Goal: Navigation & Orientation: Find specific page/section

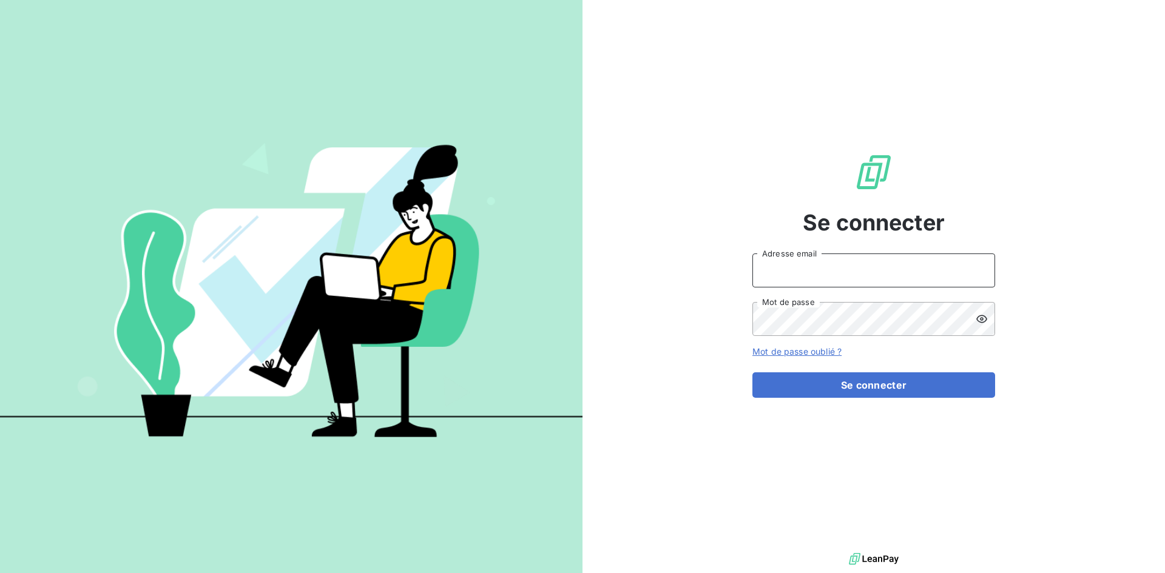
type input "[EMAIL_ADDRESS][DOMAIN_NAME]"
click at [823, 277] on input "[EMAIL_ADDRESS][DOMAIN_NAME]" at bounding box center [873, 271] width 243 height 34
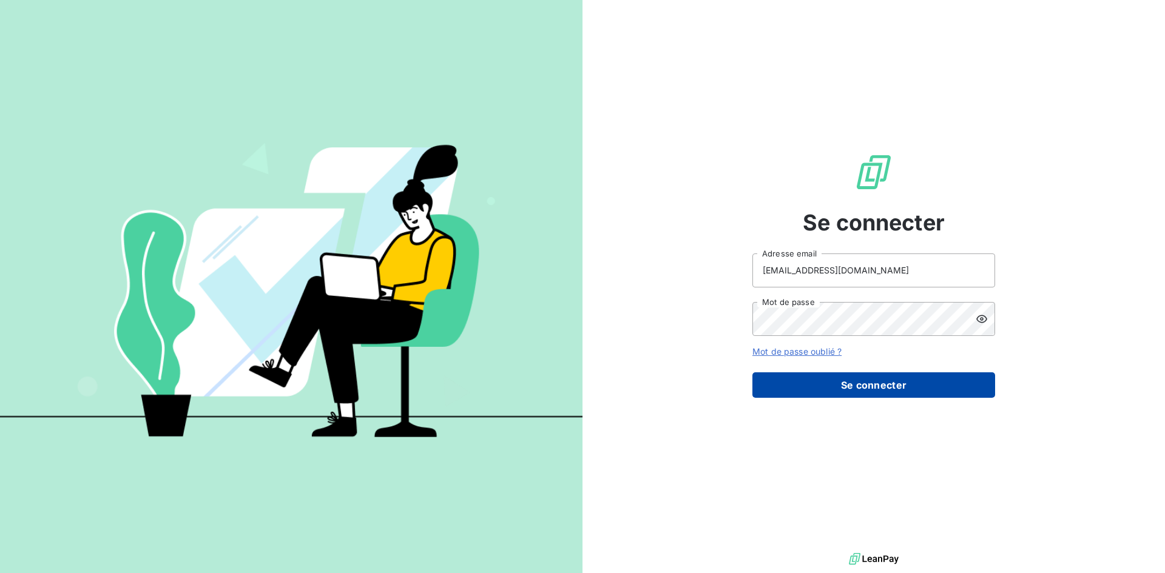
click at [798, 376] on button "Se connecter" at bounding box center [873, 384] width 243 height 25
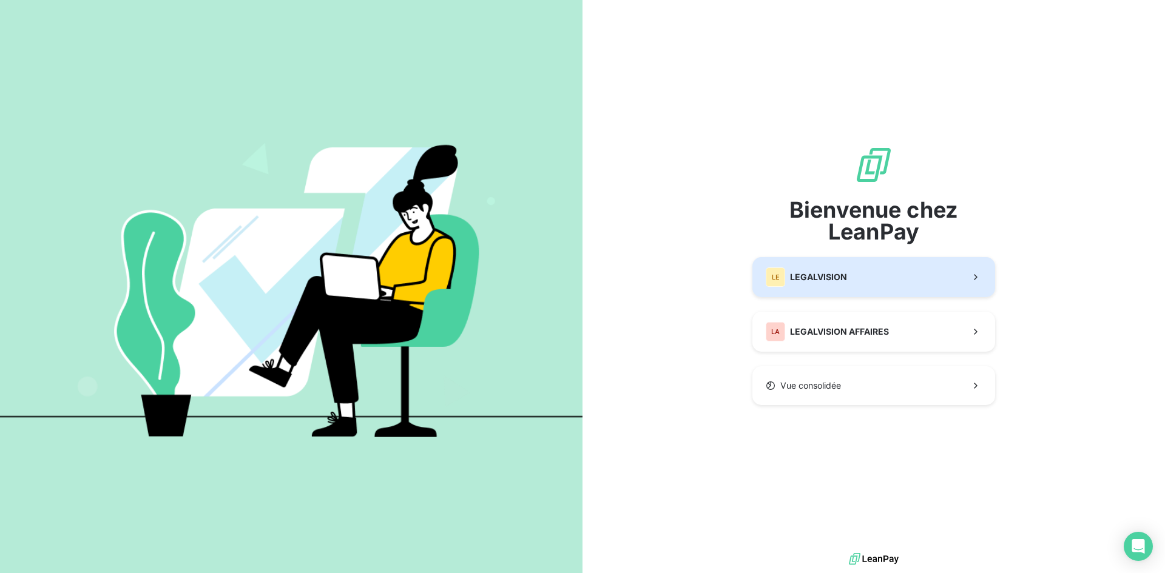
click at [835, 284] on div "LE LEGALVISION" at bounding box center [806, 277] width 81 height 19
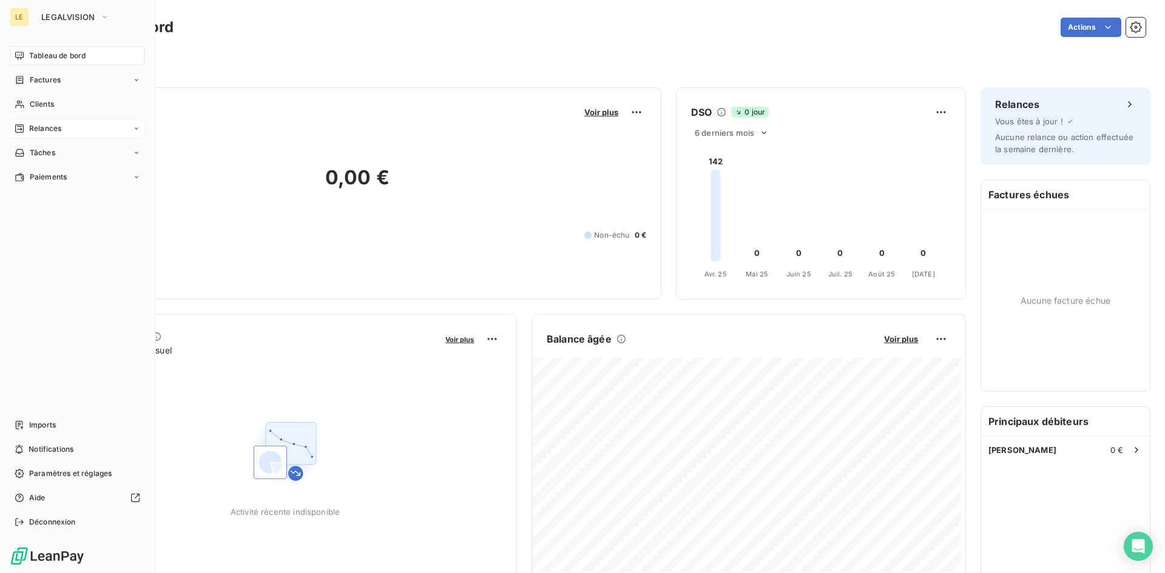
click at [60, 127] on span "Relances" at bounding box center [45, 128] width 32 height 11
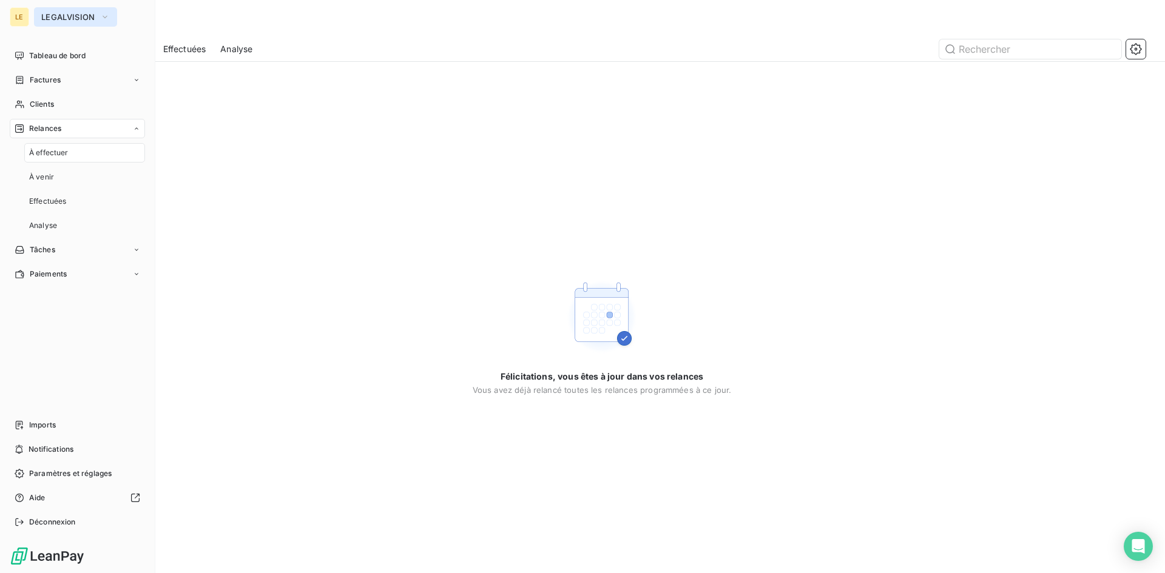
click at [87, 18] on span "LEGALVISION" at bounding box center [68, 17] width 54 height 10
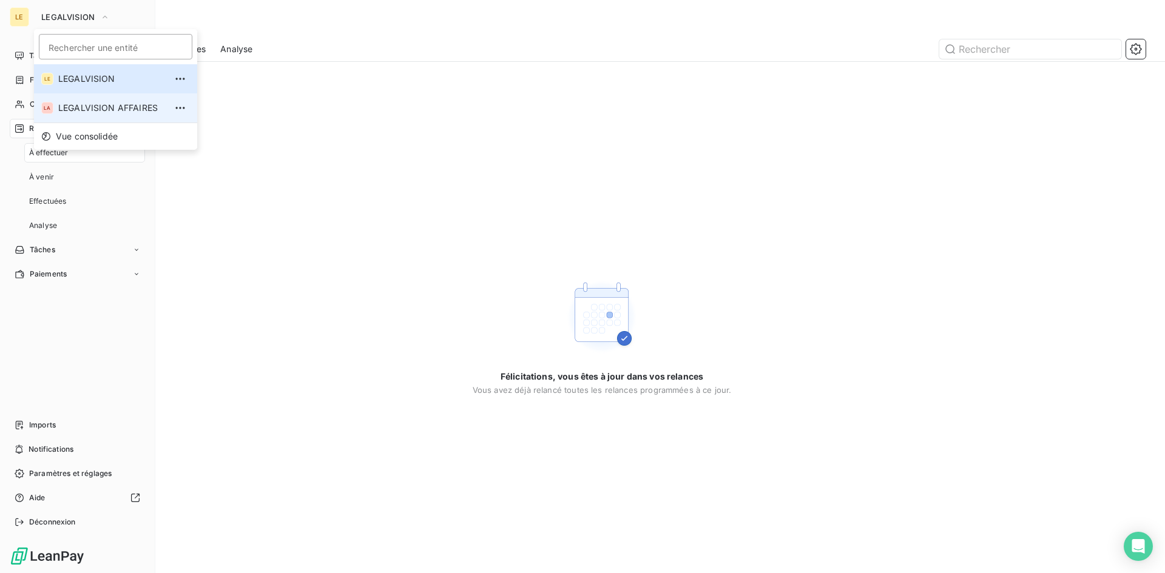
click at [87, 105] on span "LEGALVISION AFFAIRES" at bounding box center [111, 108] width 107 height 12
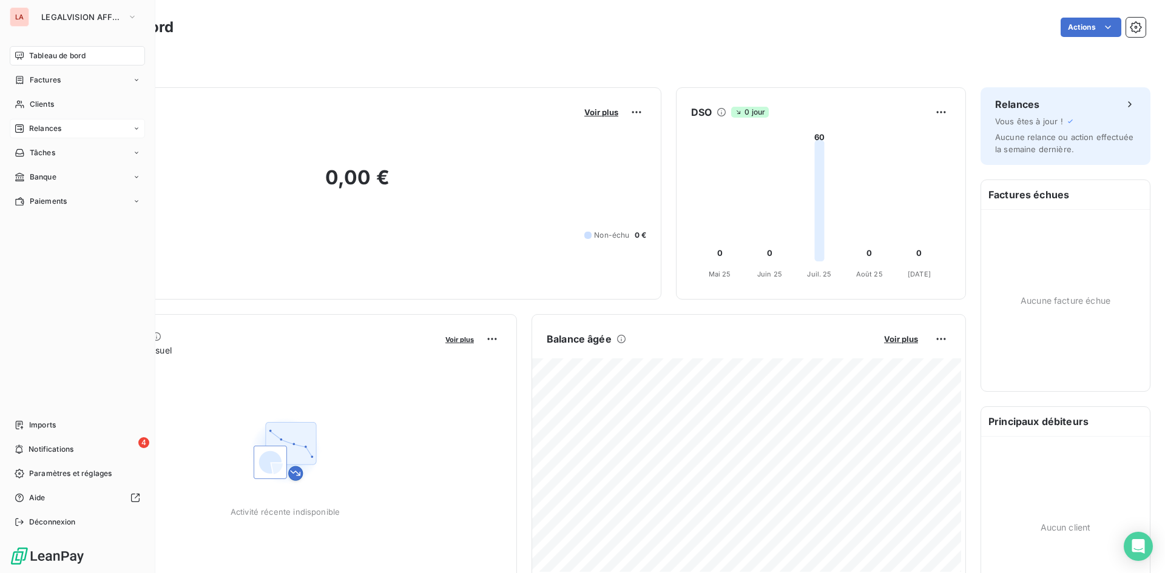
click at [67, 130] on div "Relances" at bounding box center [77, 128] width 135 height 19
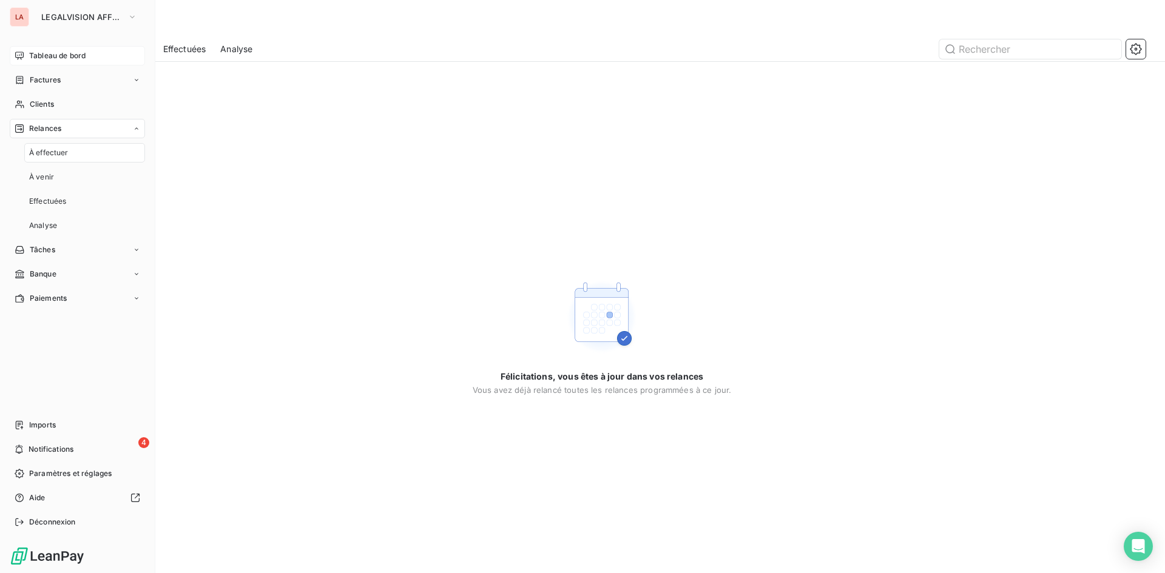
click at [76, 57] on span "Tableau de bord" at bounding box center [57, 55] width 56 height 11
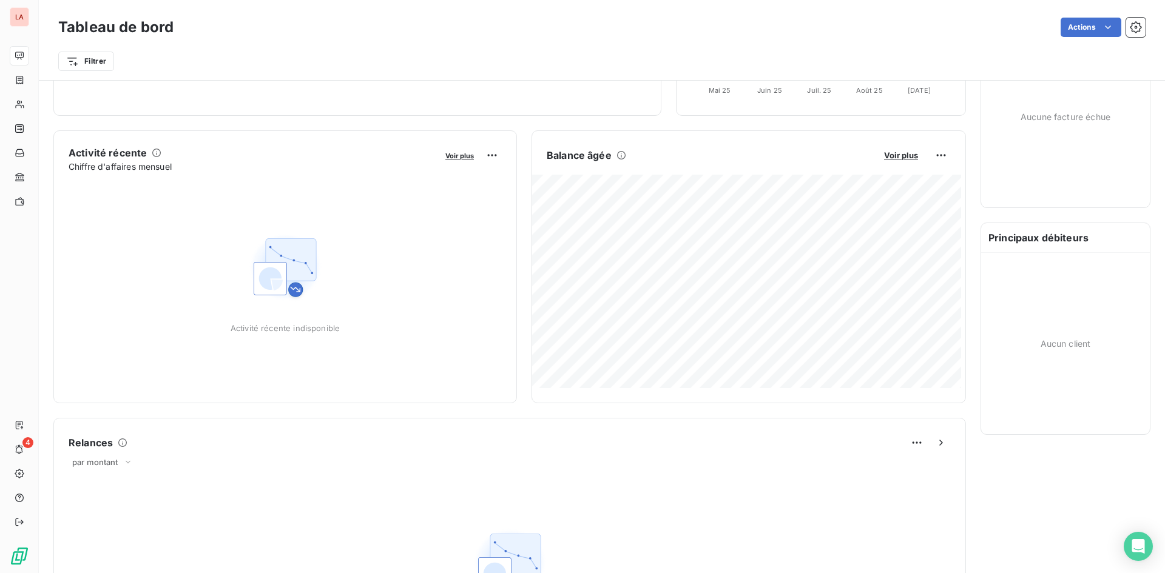
scroll to position [243, 0]
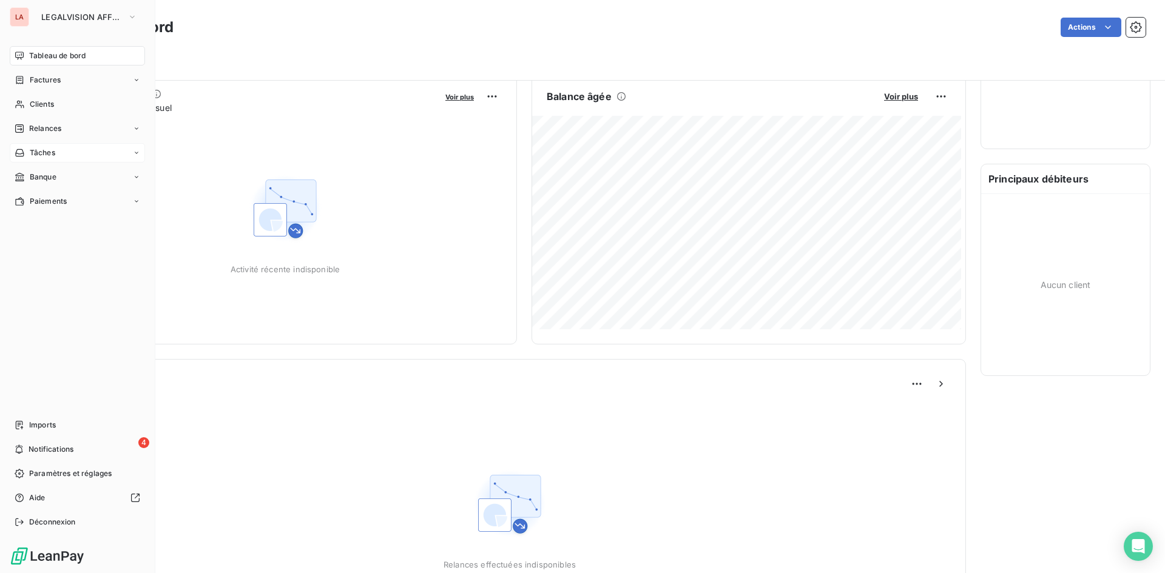
click at [68, 150] on div "Tâches" at bounding box center [77, 152] width 135 height 19
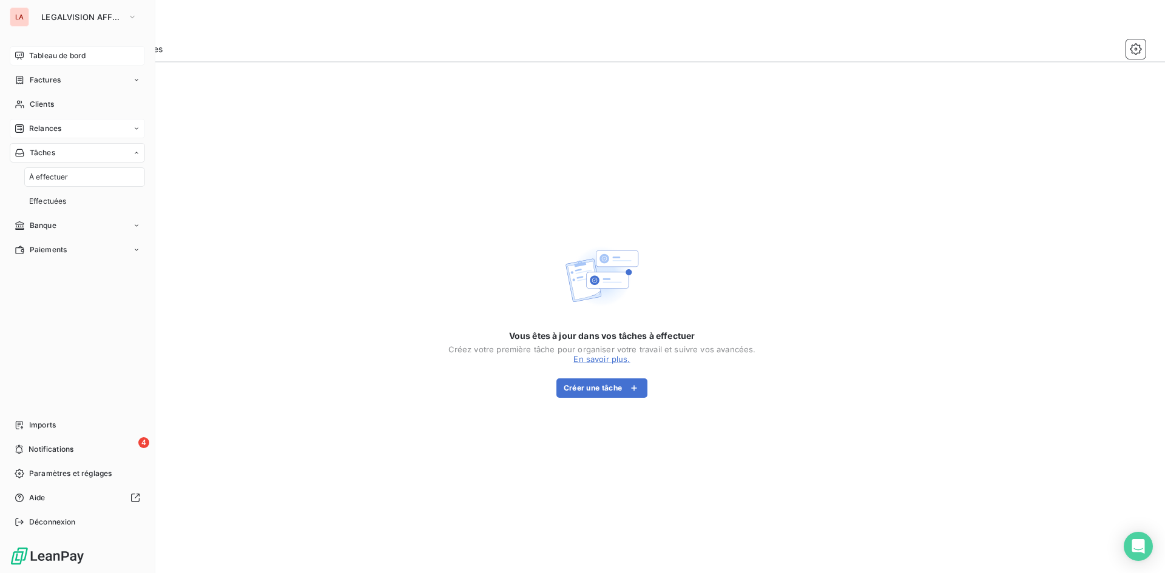
click at [92, 134] on div "Relances" at bounding box center [77, 128] width 135 height 19
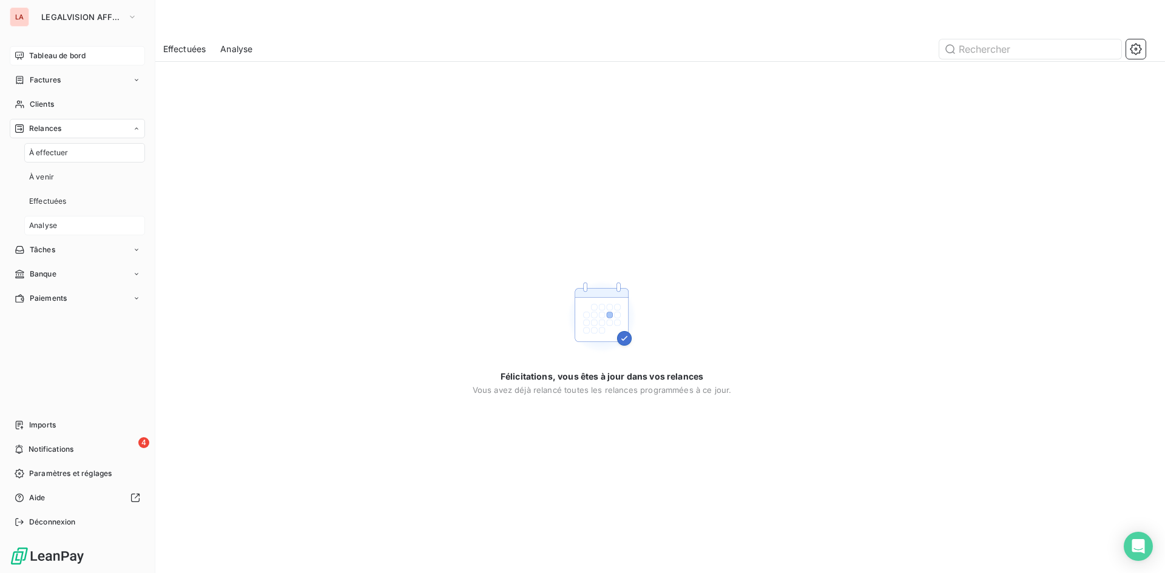
click at [52, 226] on span "Analyse" at bounding box center [43, 225] width 28 height 11
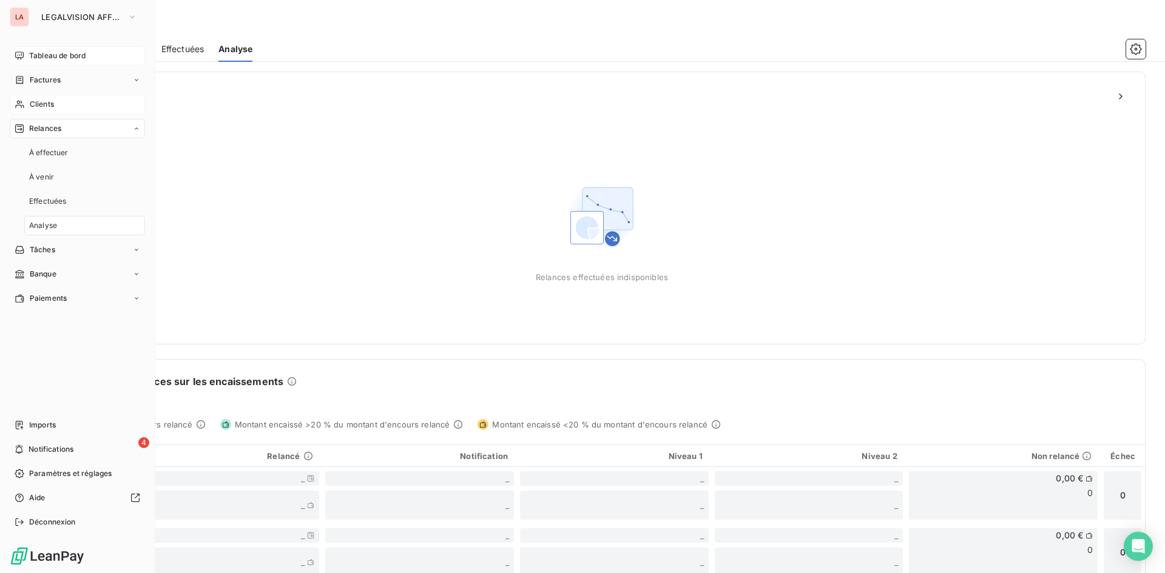
click at [61, 106] on div "Clients" at bounding box center [77, 104] width 135 height 19
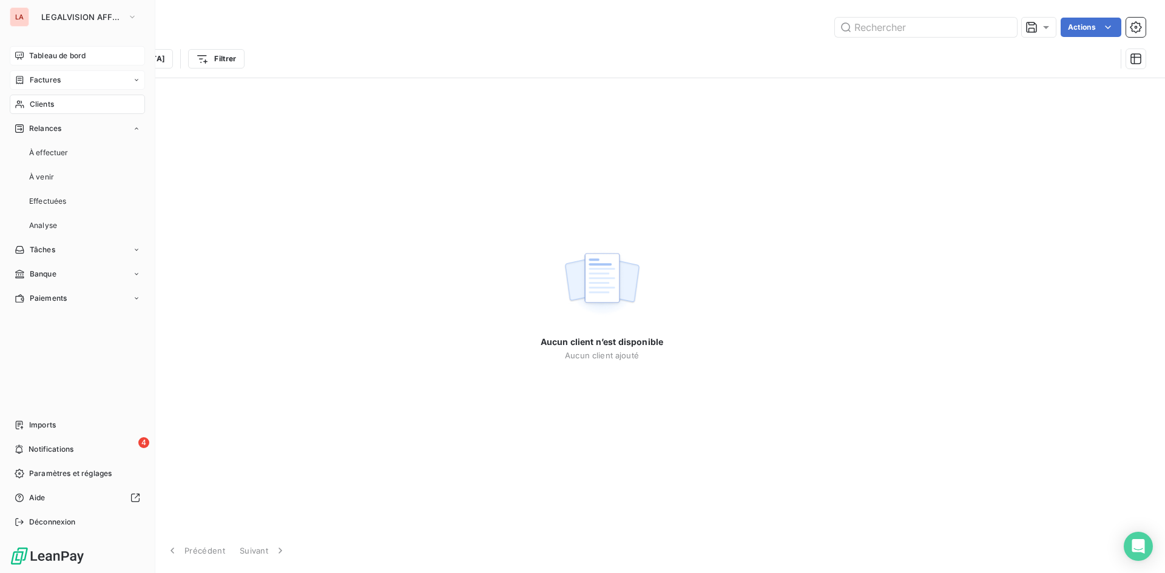
click at [81, 84] on div "Factures" at bounding box center [77, 79] width 135 height 19
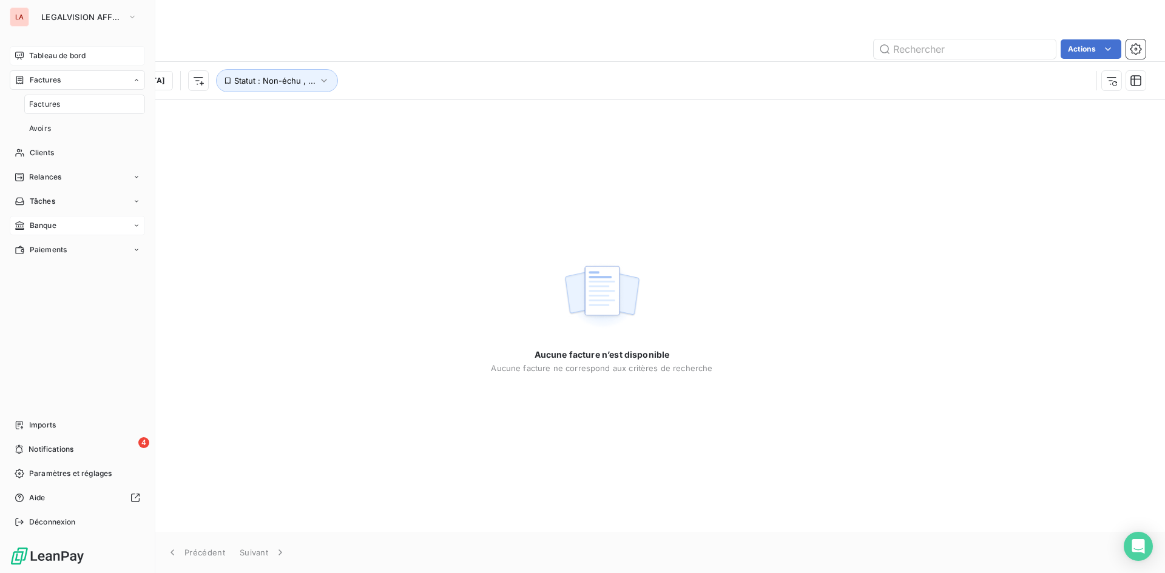
click at [107, 222] on div "Banque" at bounding box center [77, 225] width 135 height 19
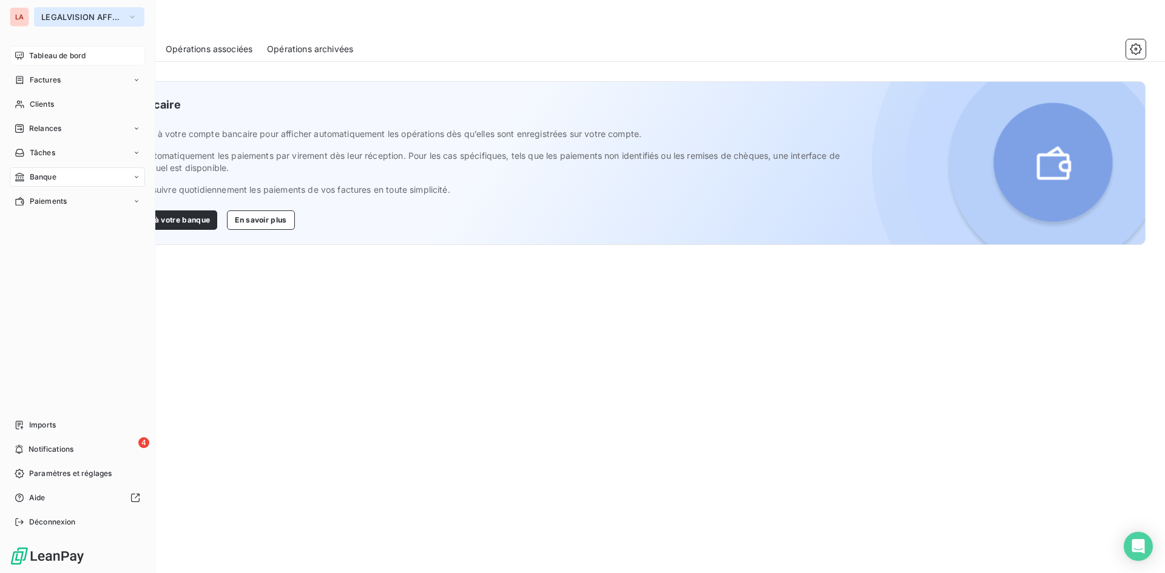
click at [79, 19] on span "LEGALVISION AFFAIRES" at bounding box center [81, 17] width 81 height 10
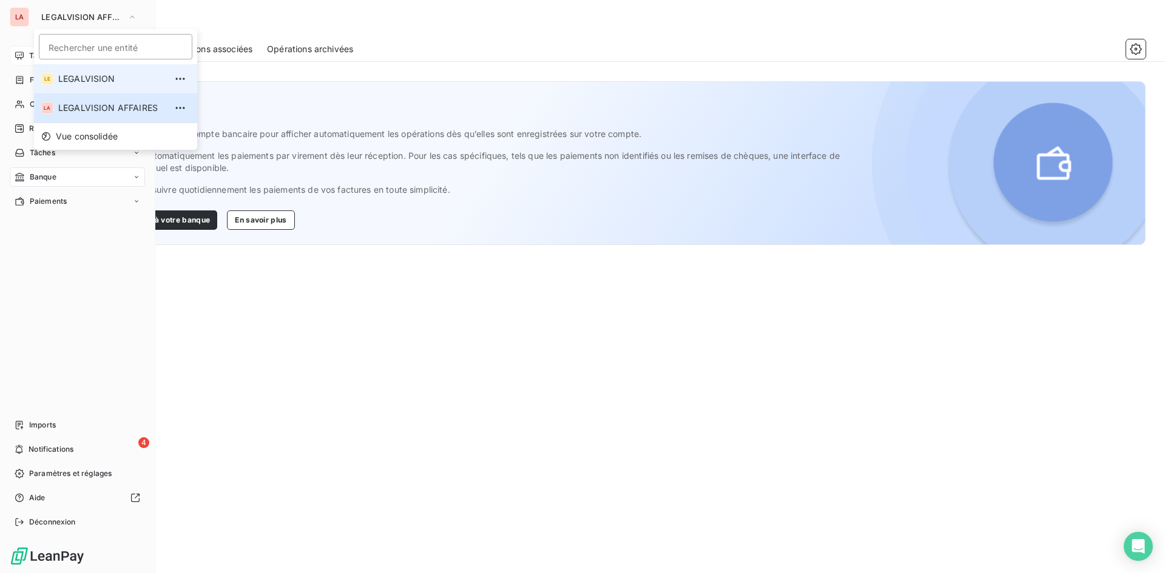
click at [79, 80] on span "LEGALVISION" at bounding box center [111, 79] width 107 height 12
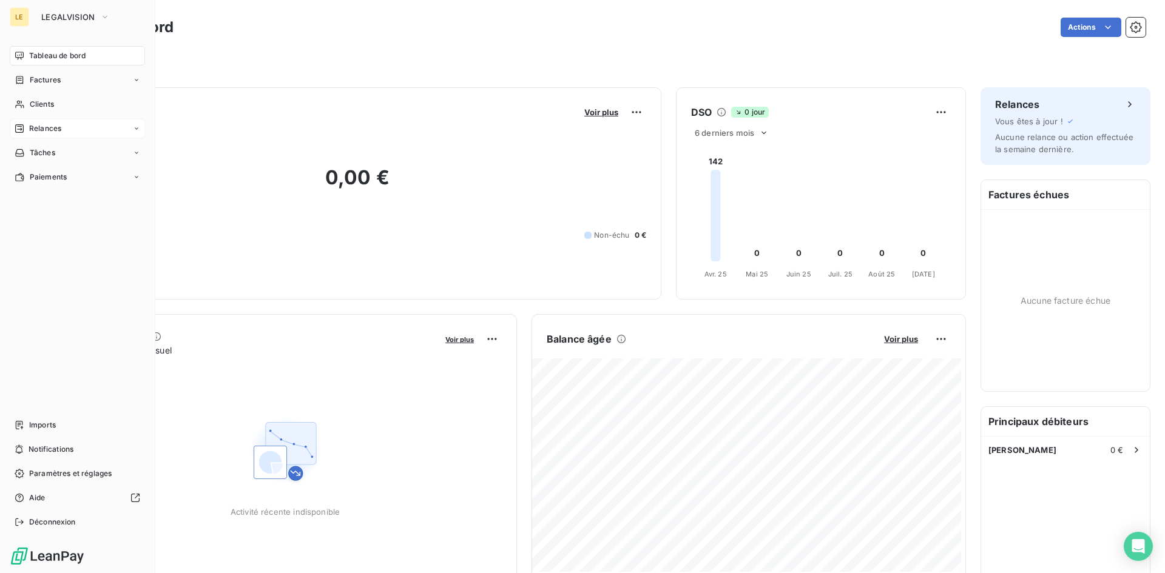
click at [95, 126] on div "Relances" at bounding box center [77, 128] width 135 height 19
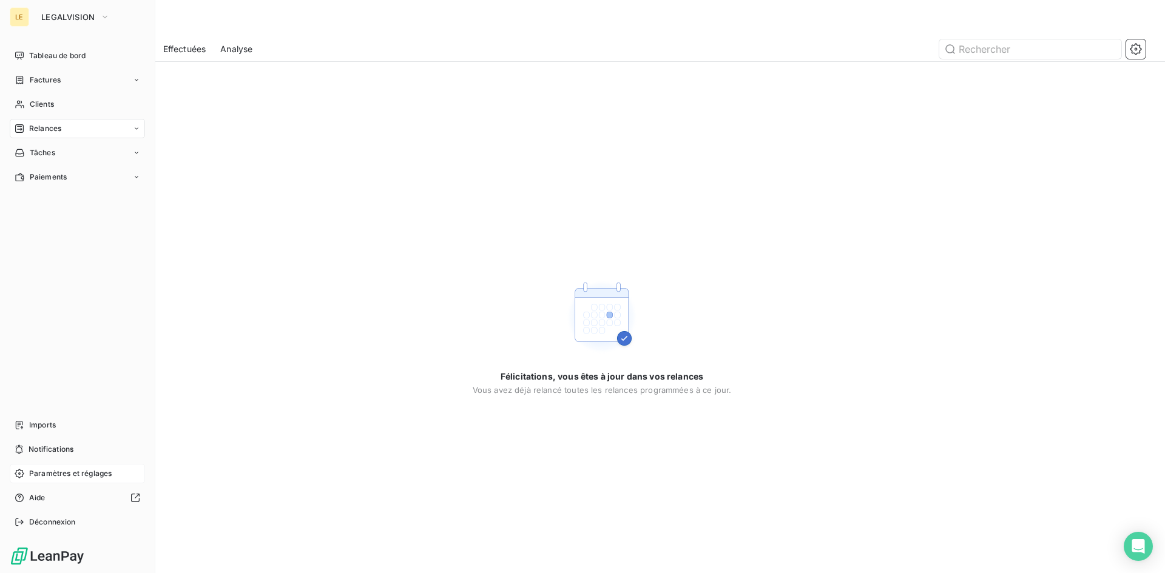
click at [71, 472] on span "Paramètres et réglages" at bounding box center [70, 473] width 83 height 11
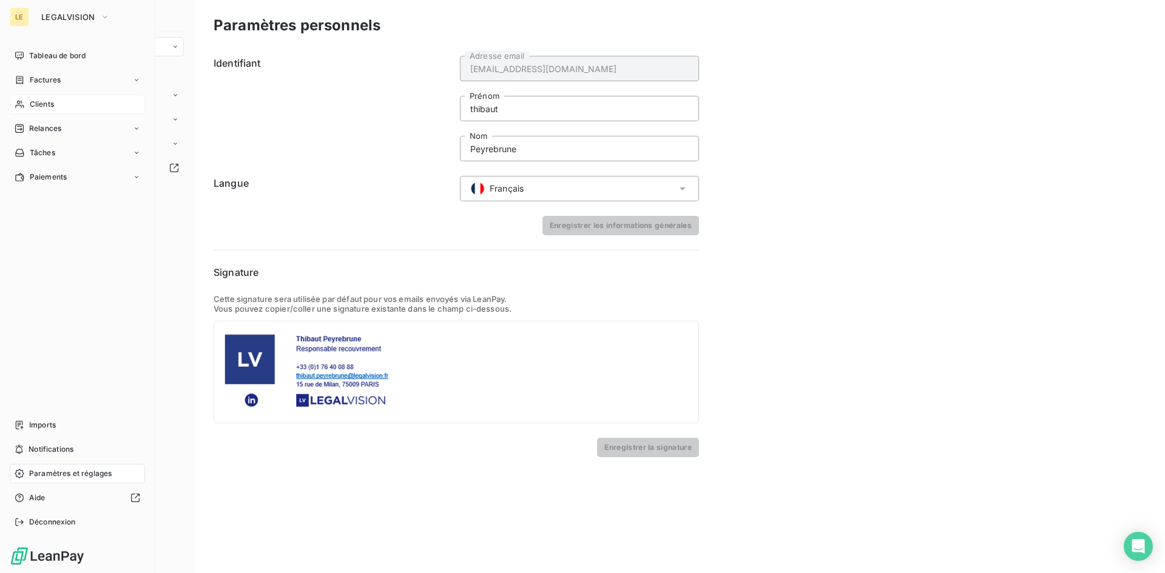
click at [66, 103] on div "Clients" at bounding box center [77, 104] width 135 height 19
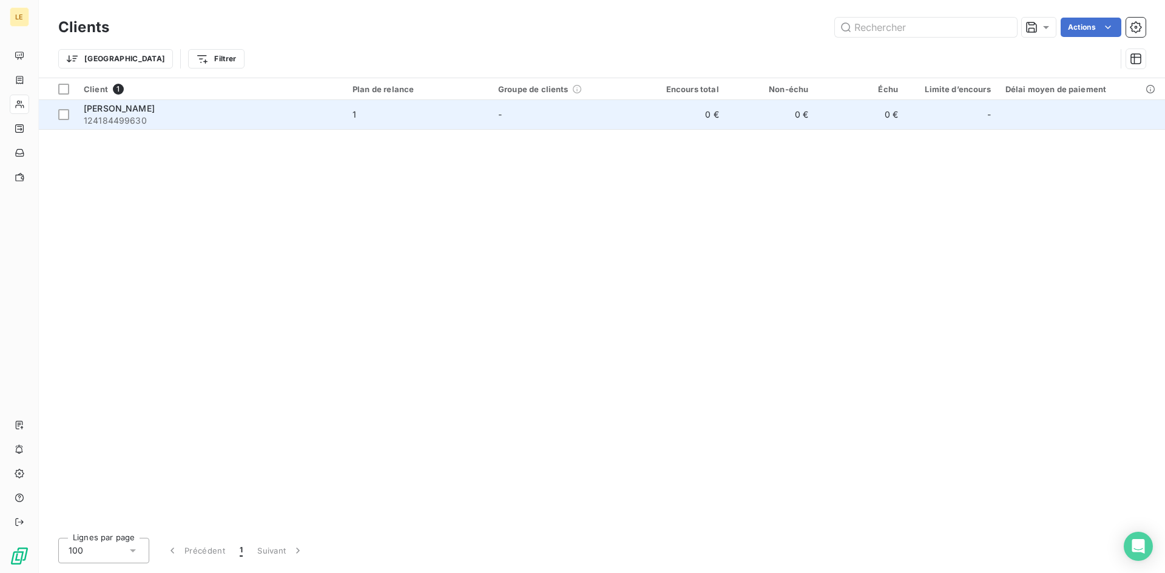
click at [356, 113] on div "1" at bounding box center [354, 115] width 4 height 12
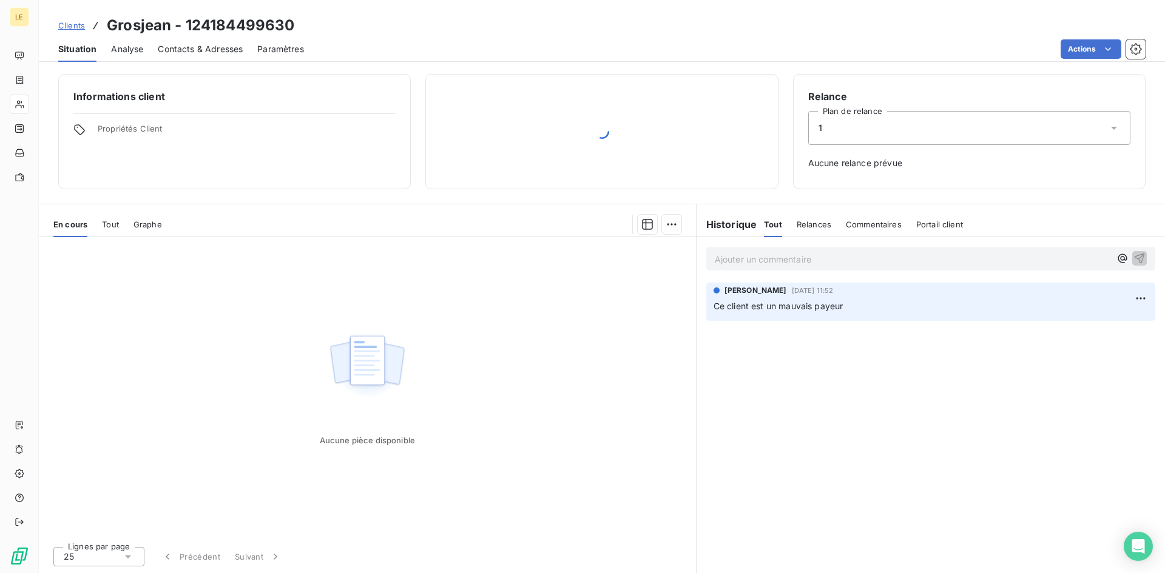
click at [1022, 121] on div "1" at bounding box center [969, 128] width 322 height 34
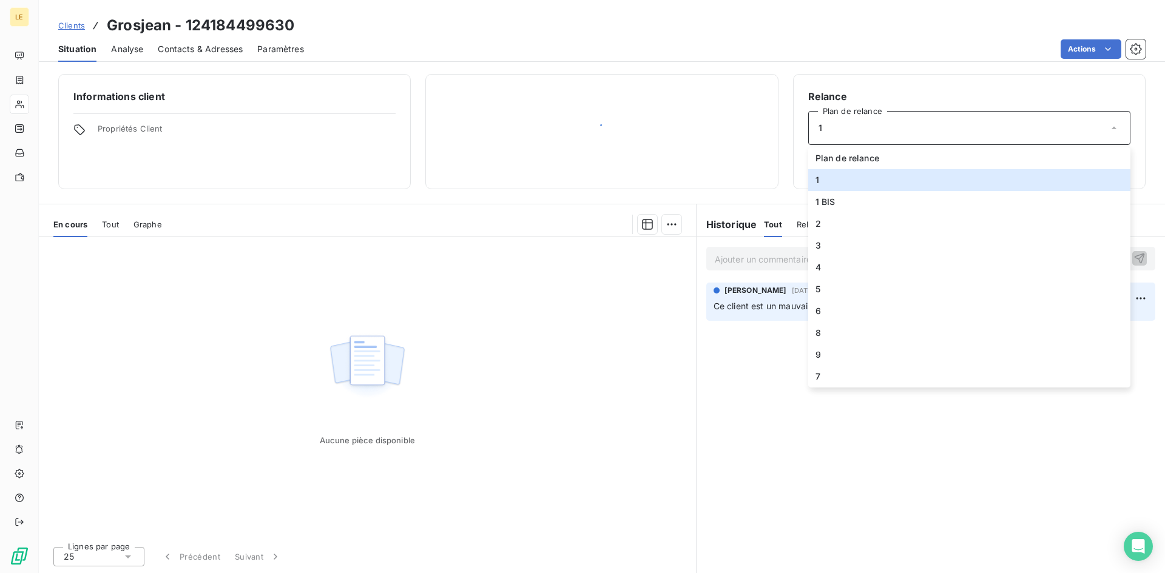
click at [767, 48] on div "Actions" at bounding box center [731, 48] width 827 height 19
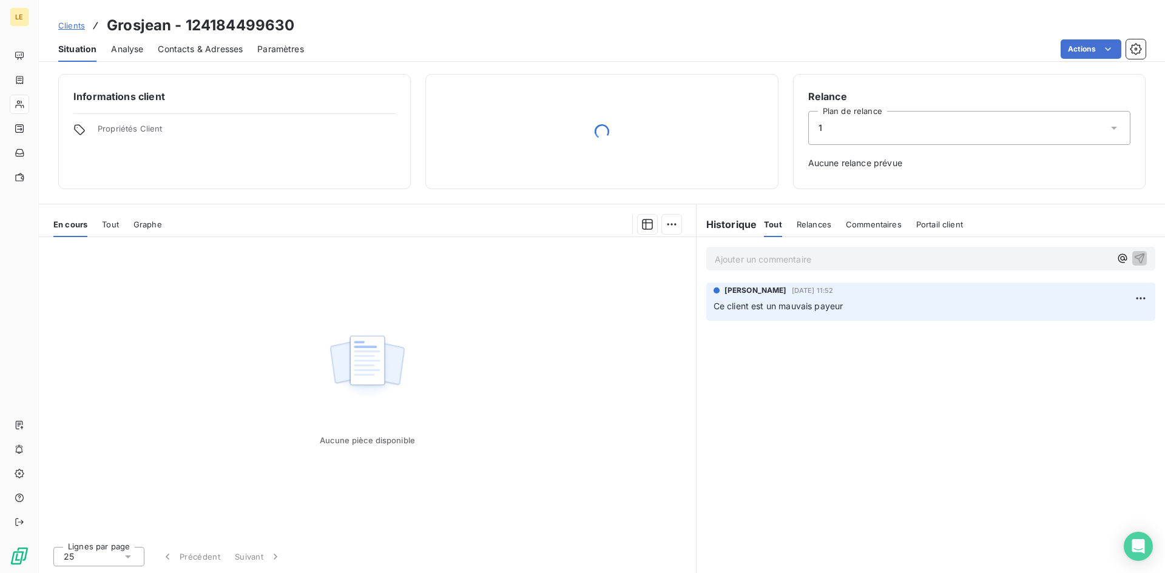
click at [820, 230] on div "Relances" at bounding box center [814, 224] width 35 height 25
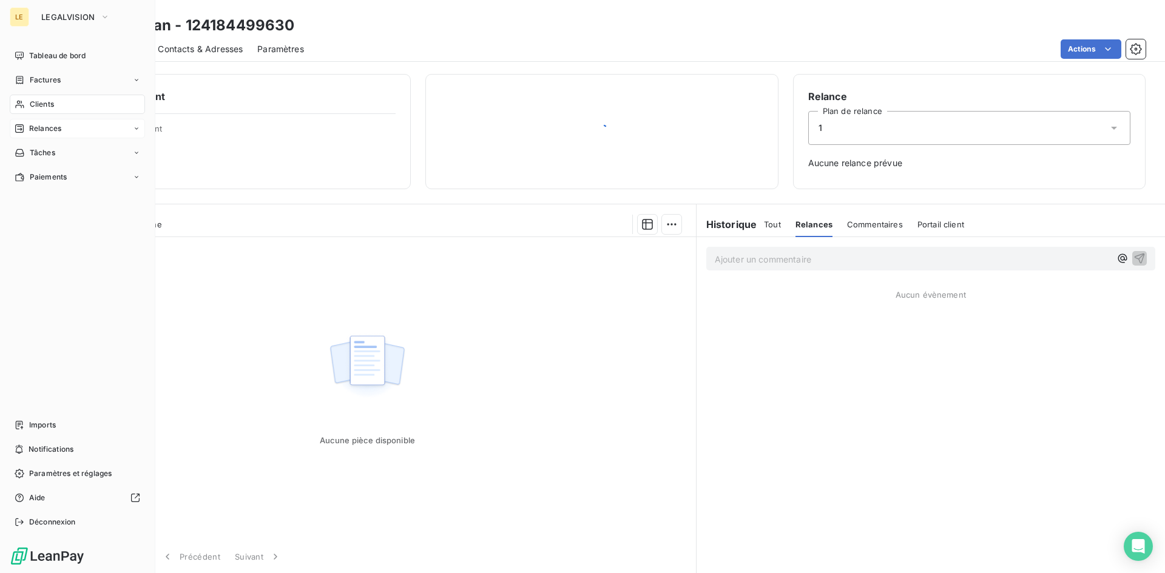
click at [120, 132] on div "Relances" at bounding box center [77, 128] width 135 height 19
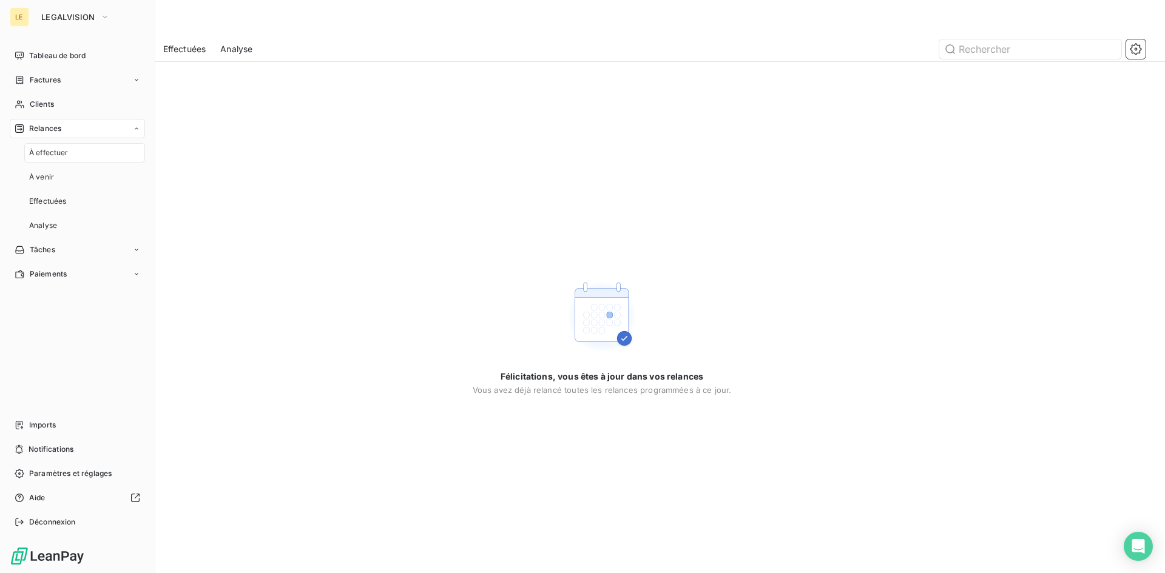
click at [53, 127] on span "Relances" at bounding box center [45, 128] width 32 height 11
click at [126, 178] on div "Paiements" at bounding box center [77, 176] width 135 height 19
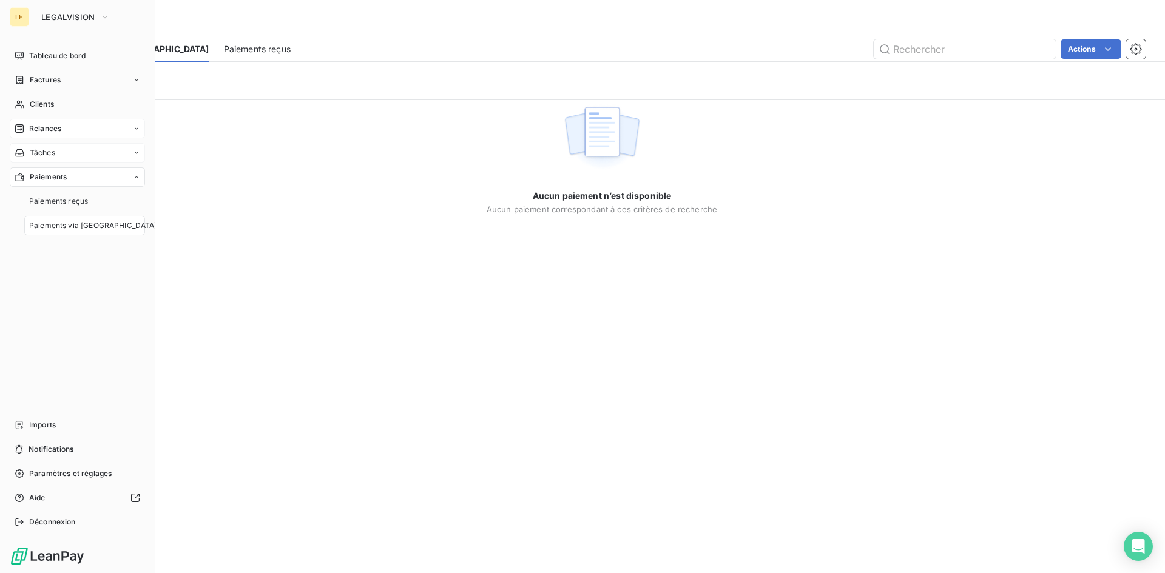
click at [136, 153] on icon at bounding box center [136, 152] width 7 height 7
